Goal: Information Seeking & Learning: Learn about a topic

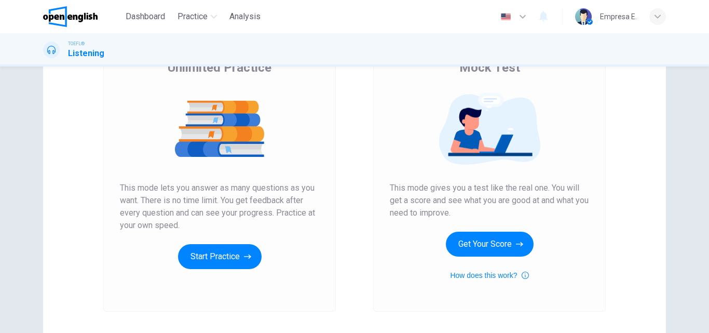
scroll to position [104, 0]
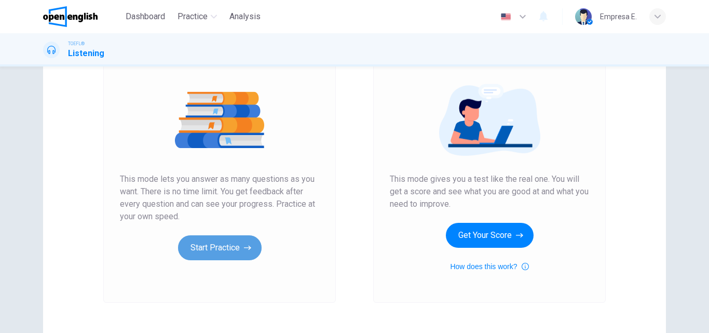
click at [230, 243] on button "Start Practice" at bounding box center [220, 247] width 84 height 25
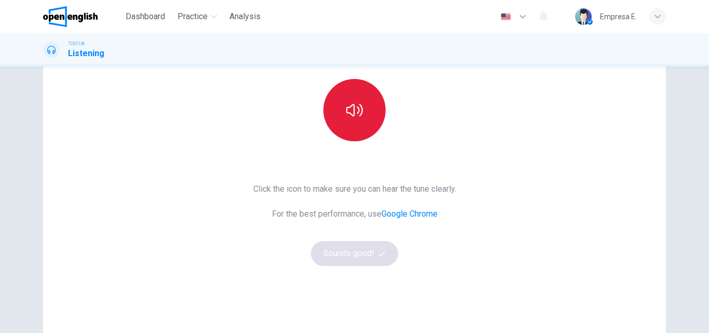
click at [380, 122] on button "button" at bounding box center [354, 110] width 62 height 62
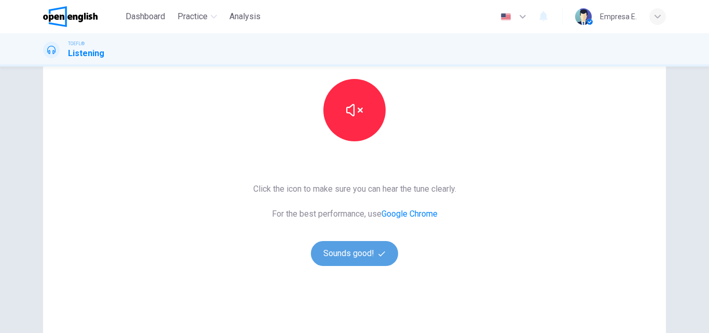
click at [369, 251] on button "Sounds good!" at bounding box center [354, 253] width 87 height 25
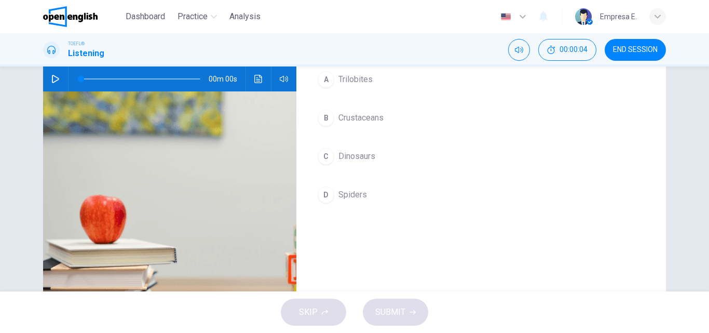
scroll to position [0, 0]
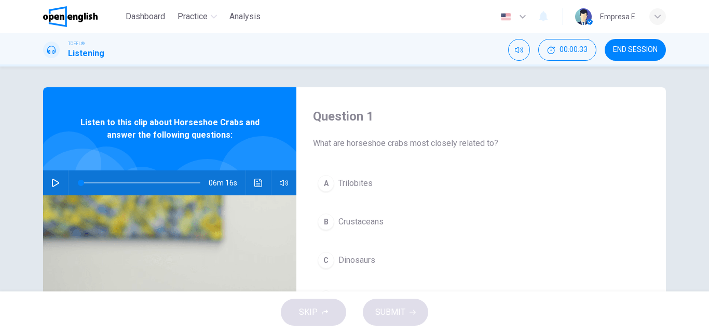
click at [51, 183] on icon "button" at bounding box center [55, 183] width 8 height 8
click at [256, 181] on icon "Click to see the audio transcription" at bounding box center [258, 183] width 8 height 8
type input "*"
click at [564, 332] on div at bounding box center [354, 333] width 709 height 0
drag, startPoint x: 80, startPoint y: 182, endPoint x: 58, endPoint y: 178, distance: 23.1
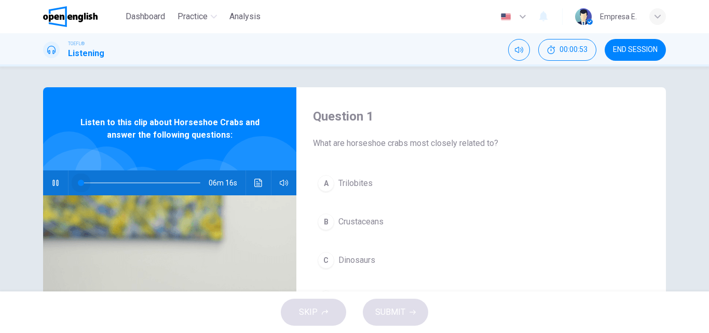
click at [58, 178] on div "06m 16s" at bounding box center [169, 182] width 253 height 25
click at [254, 185] on icon "Click to see the audio transcription" at bounding box center [258, 183] width 8 height 8
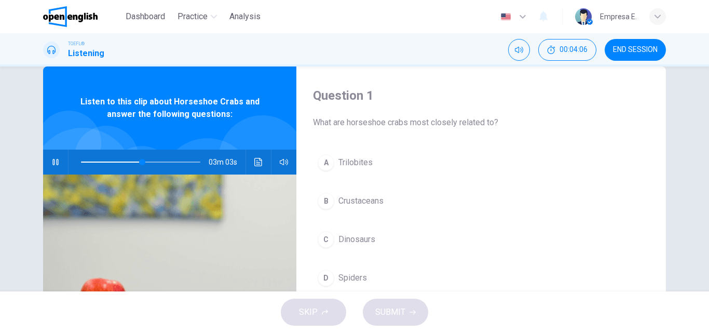
scroll to position [363, 0]
click at [322, 159] on div "A" at bounding box center [326, 162] width 17 height 17
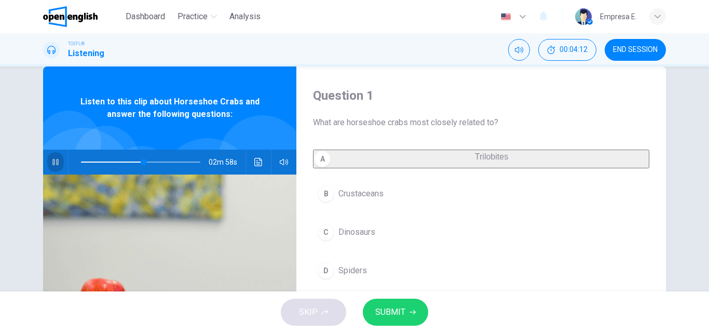
click at [53, 160] on icon "button" at bounding box center [55, 162] width 8 height 8
click at [513, 234] on button "C Dinosaurs" at bounding box center [481, 232] width 336 height 26
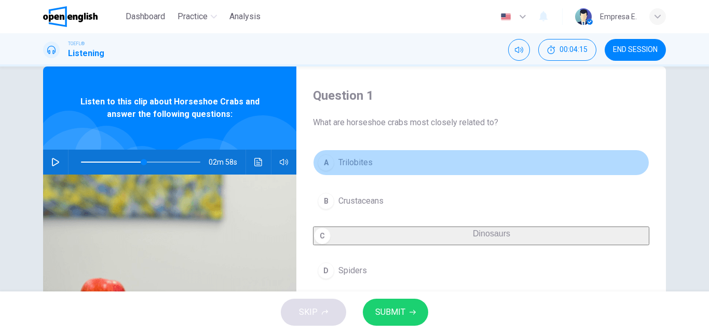
click at [371, 165] on button "A Trilobites" at bounding box center [481, 162] width 336 height 26
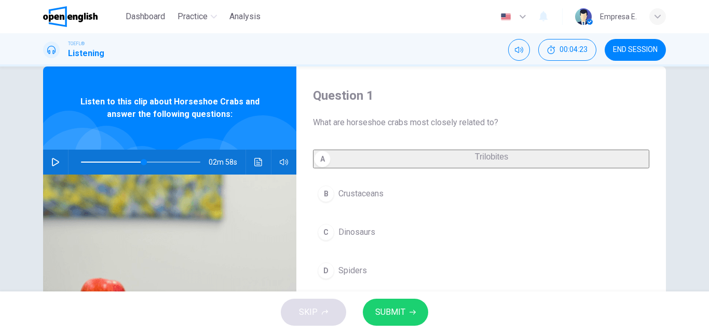
click at [404, 304] on button "SUBMIT" at bounding box center [395, 311] width 65 height 27
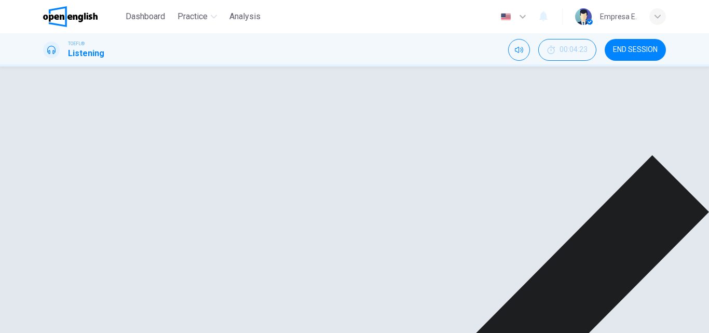
type input "**"
